Goal: Task Accomplishment & Management: Manage account settings

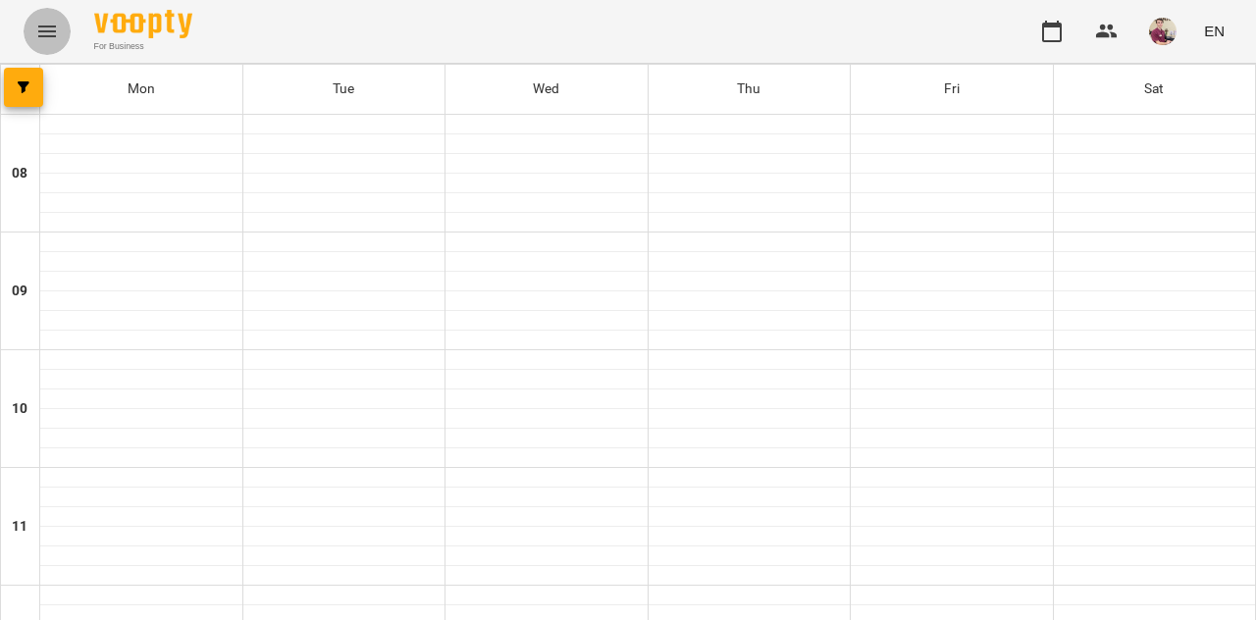
click at [32, 23] on button "Menu" at bounding box center [47, 31] width 47 height 47
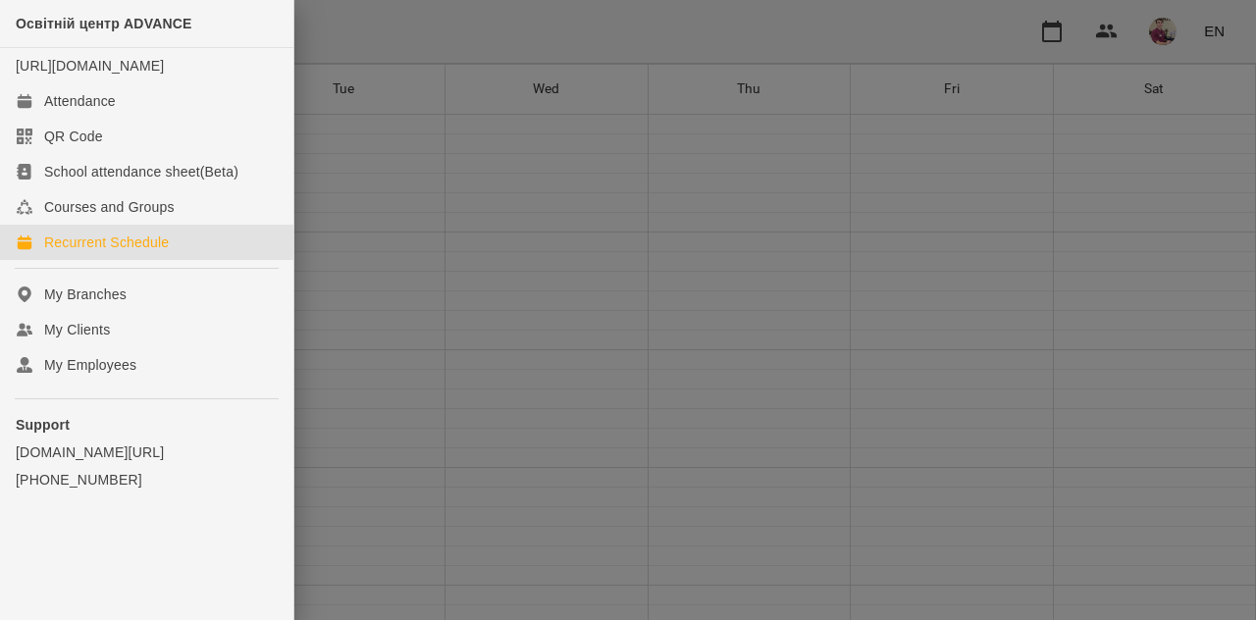
click at [100, 252] on div "Recurrent Schedule" at bounding box center [106, 243] width 125 height 20
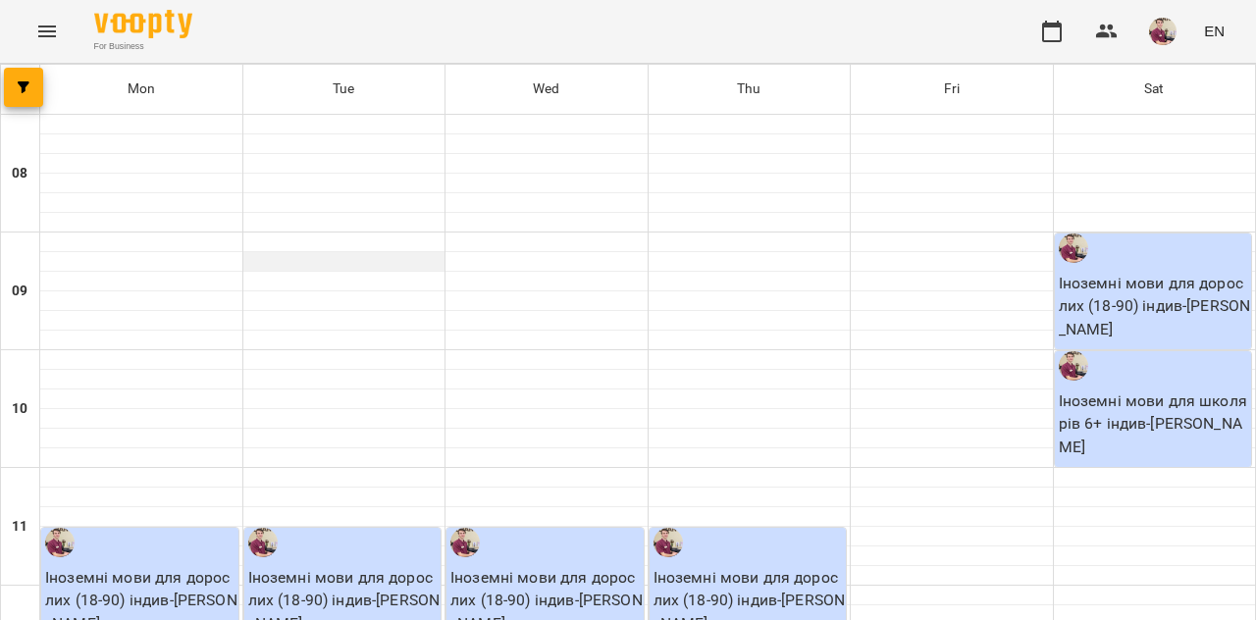
scroll to position [950, 0]
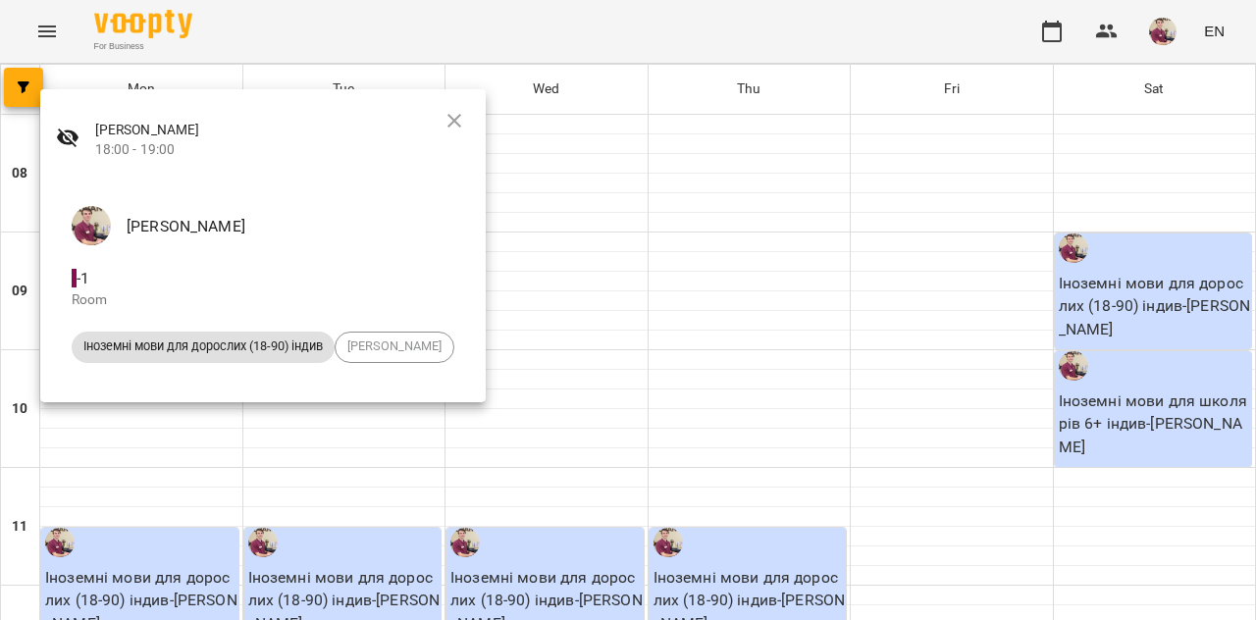
click at [431, 516] on div at bounding box center [628, 310] width 1256 height 620
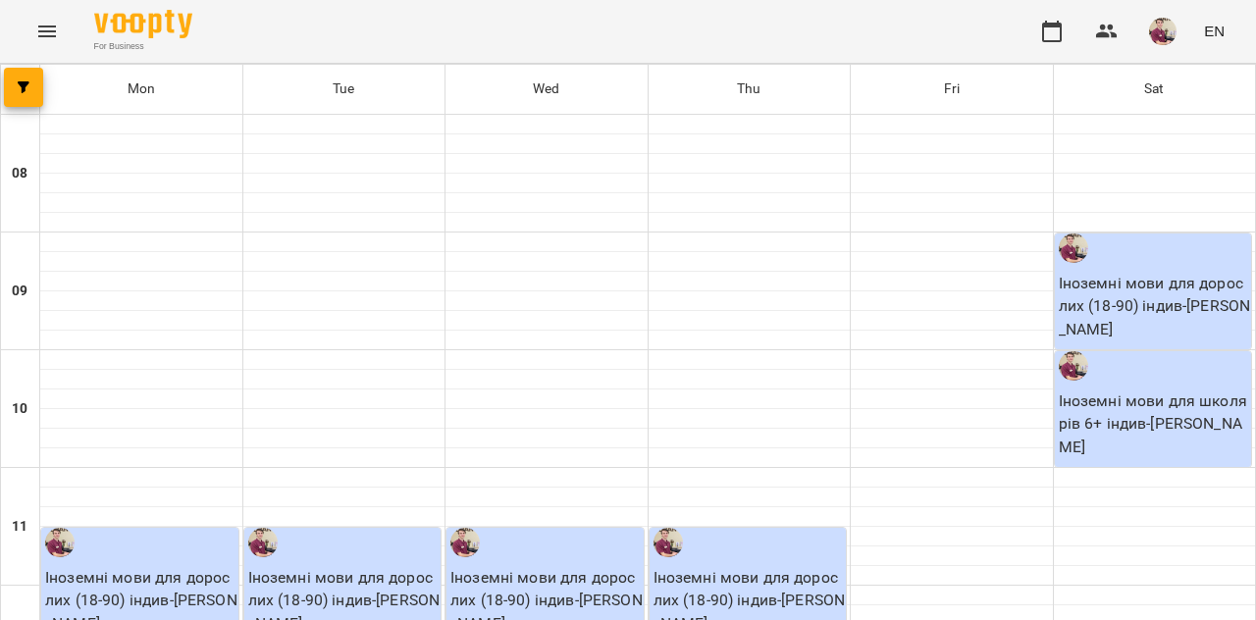
scroll to position [600, 0]
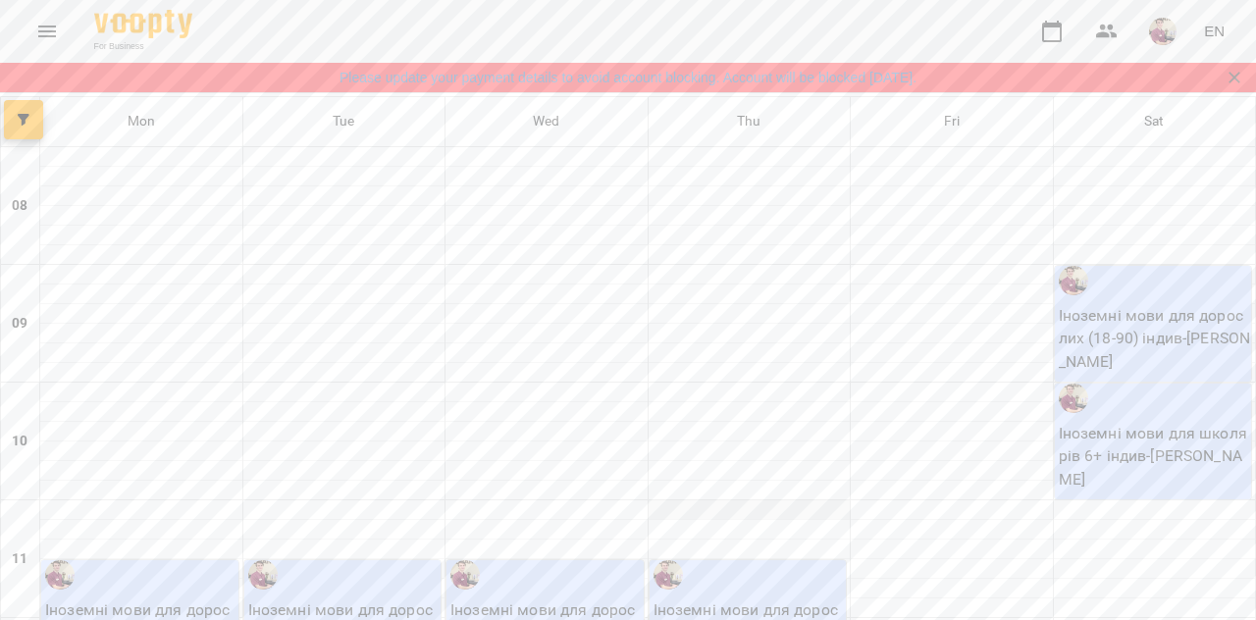
scroll to position [639, 0]
click at [1240, 79] on icon "Закрити сповіщення" at bounding box center [1234, 78] width 20 height 20
